Goal: Information Seeking & Learning: Find specific page/section

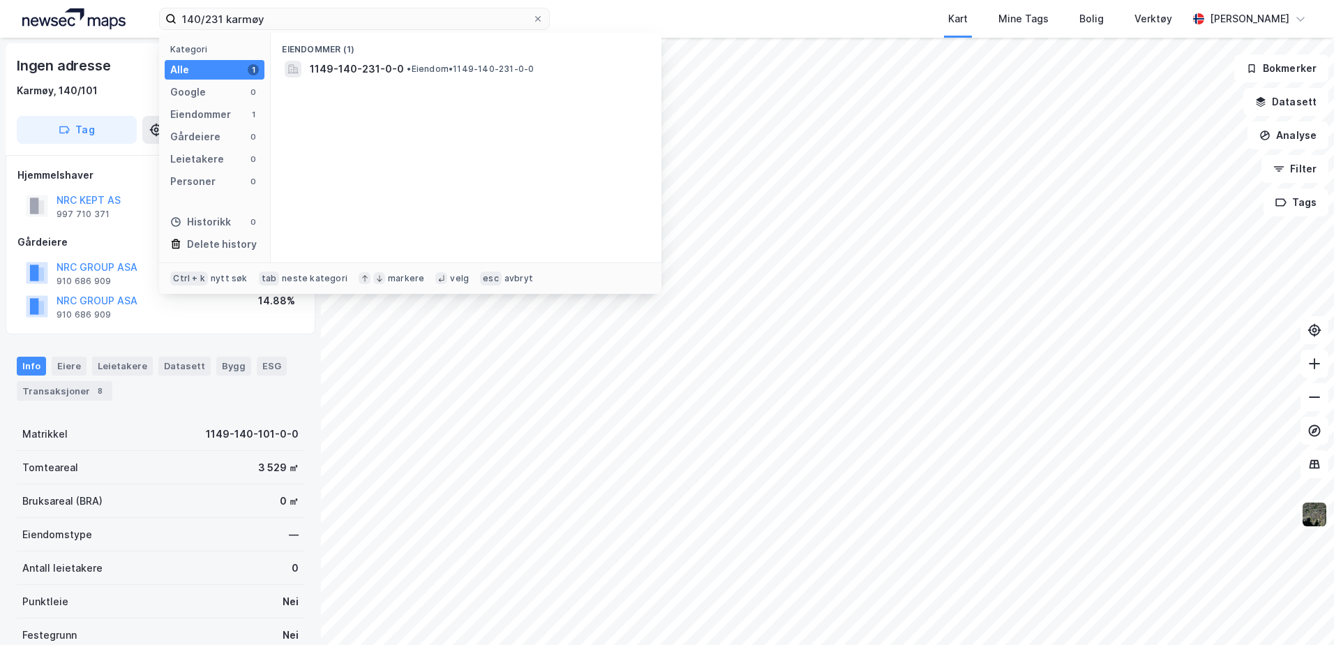
drag, startPoint x: 269, startPoint y: 17, endPoint x: 81, endPoint y: 0, distance: 189.1
click at [73, 6] on div "140/231 karmøy Kategori Alle 1 Google 0 Eiendommer 1 Gårdeiere 0 Leietakere 0 P…" at bounding box center [667, 19] width 1334 height 38
click at [405, 70] on span "[STREET_ADDRESS]" at bounding box center [357, 69] width 95 height 17
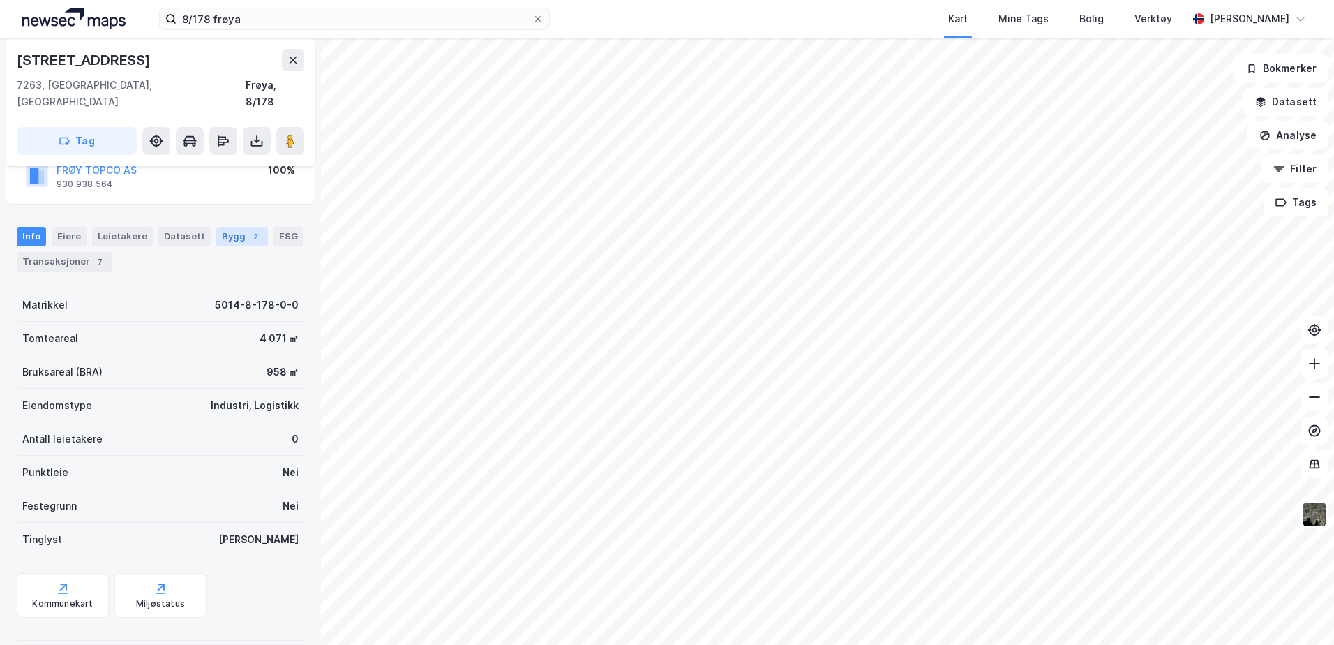
scroll to position [115, 0]
drag, startPoint x: 248, startPoint y: 18, endPoint x: 135, endPoint y: 1, distance: 114.3
click at [156, 5] on div "8/178 frøya Kart Mine Tags Bolig Verktøy [PERSON_NAME]" at bounding box center [667, 19] width 1334 height 38
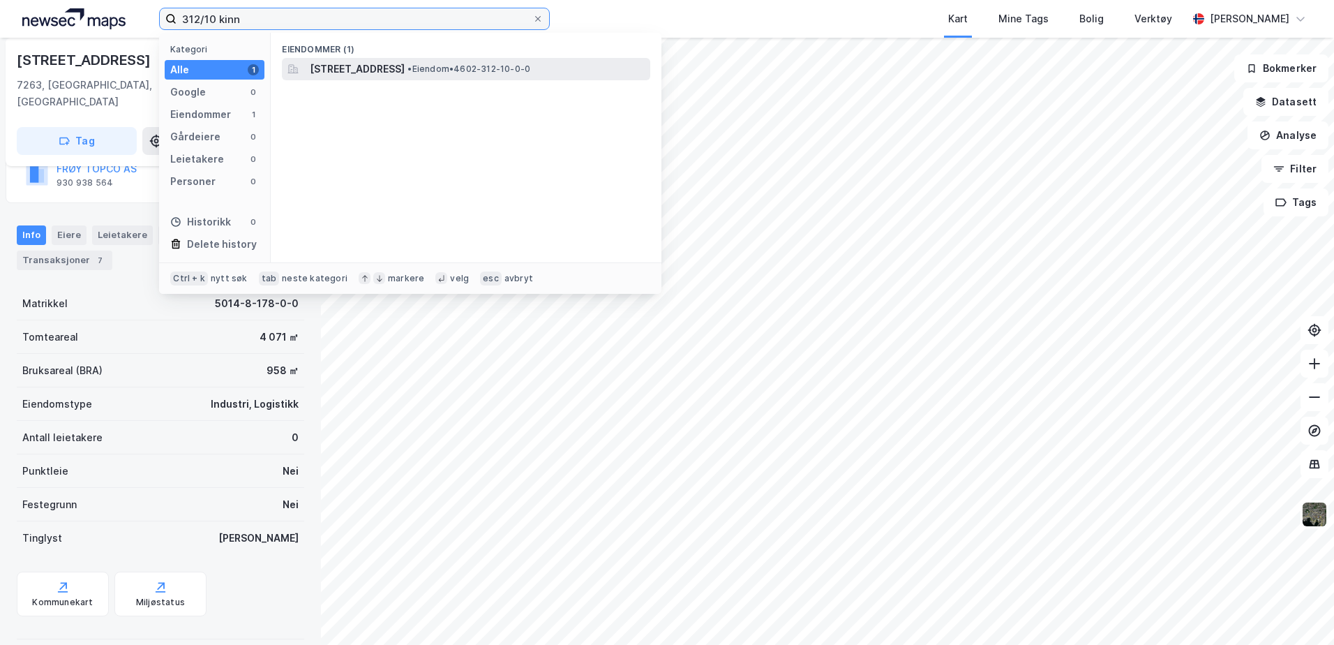
type input "312/10 kinn"
click at [405, 68] on span "[STREET_ADDRESS]" at bounding box center [357, 69] width 95 height 17
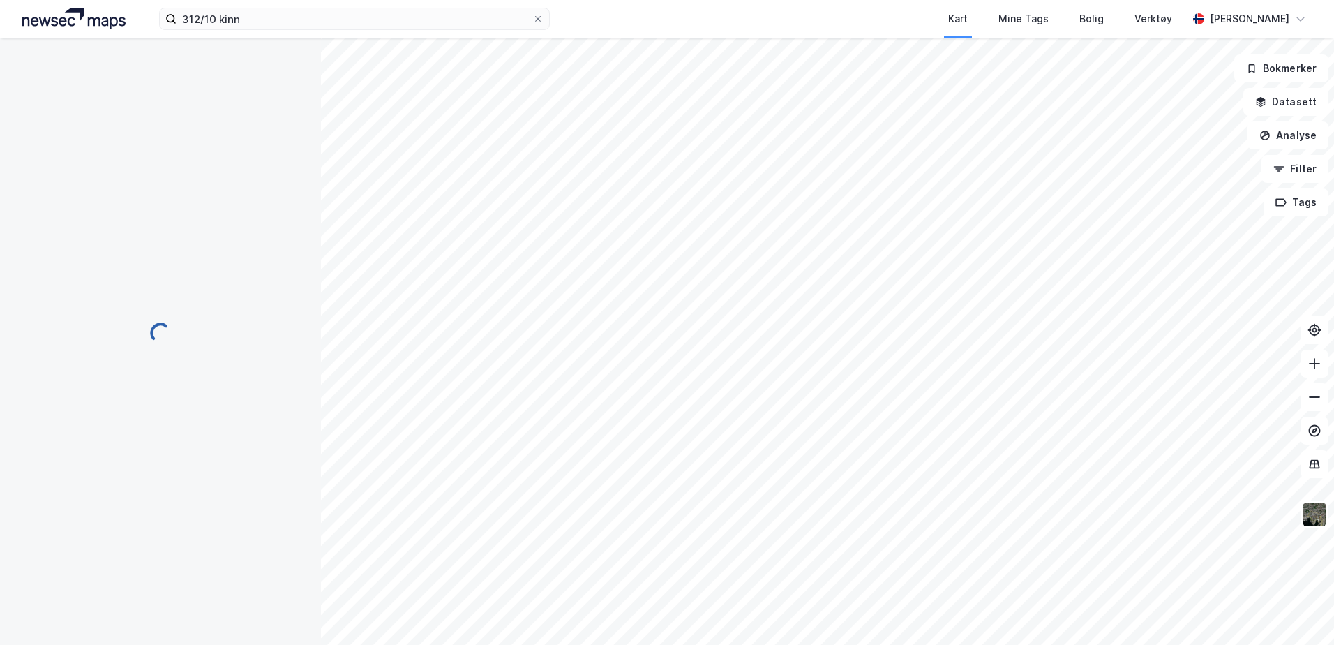
scroll to position [48, 0]
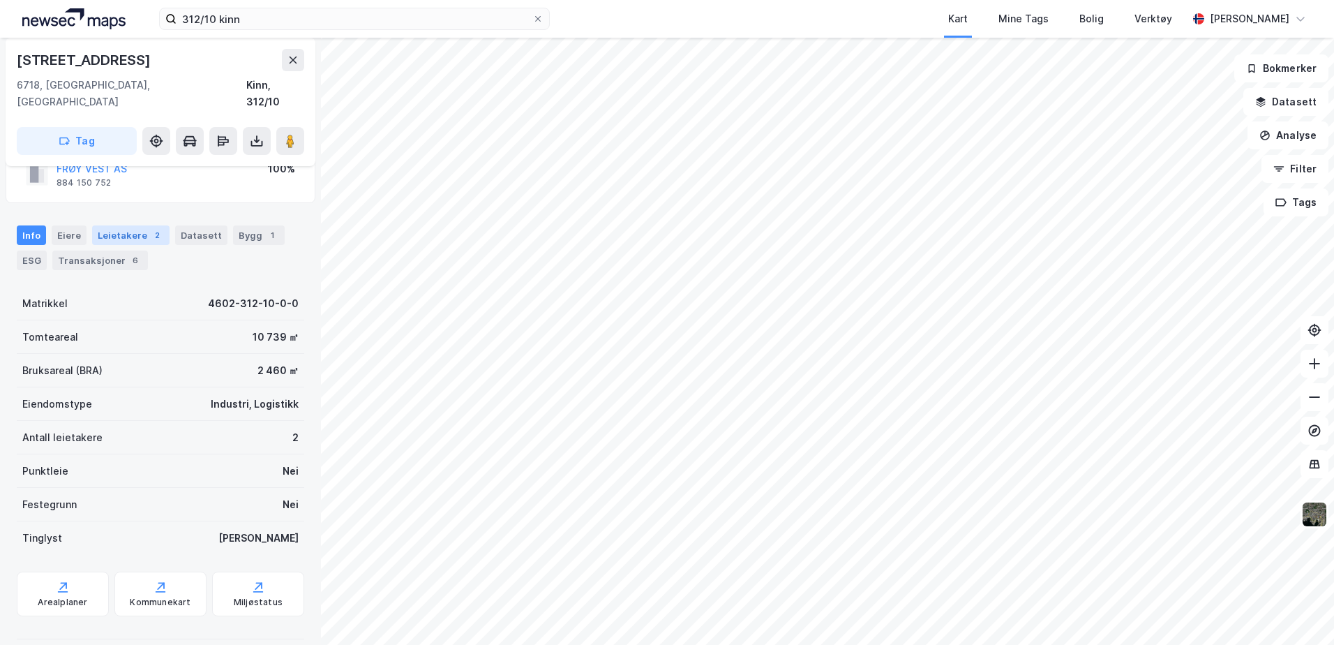
click at [127, 225] on div "Leietakere 2" at bounding box center [130, 235] width 77 height 20
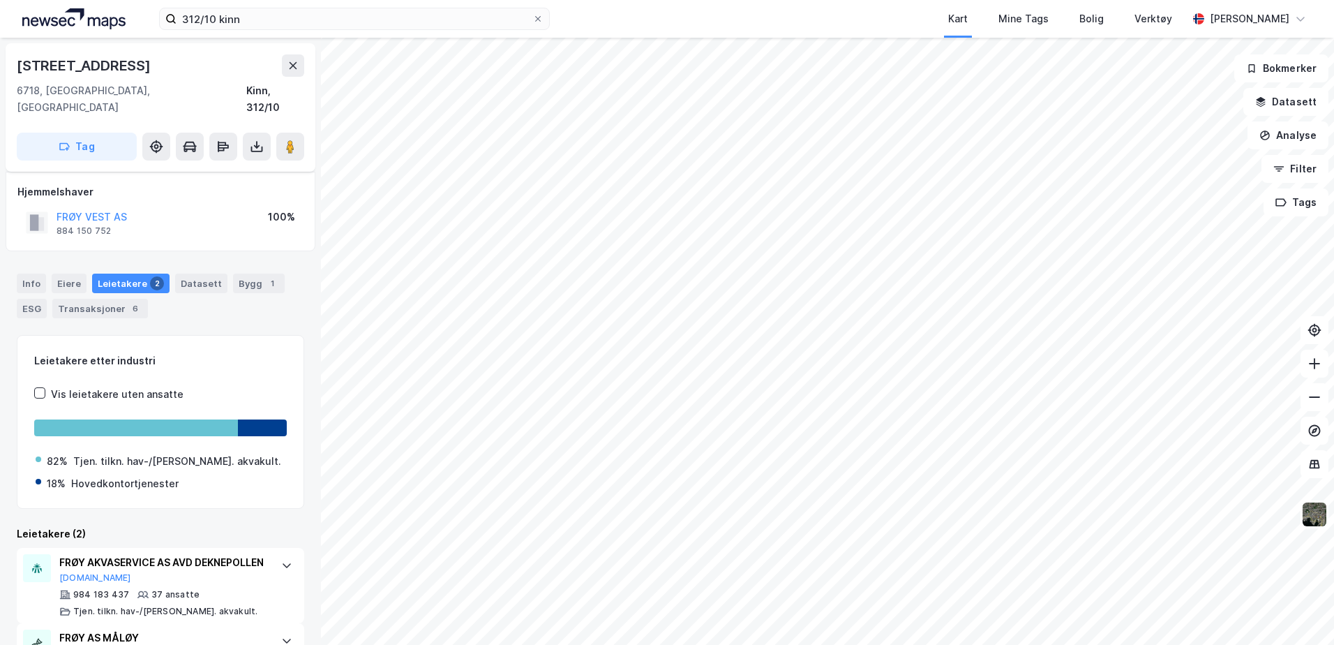
scroll to position [70, 0]
